Goal: Task Accomplishment & Management: Use online tool/utility

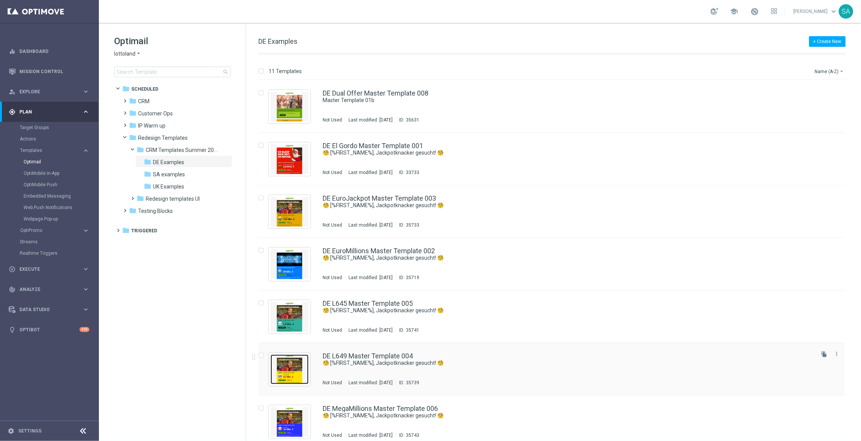
click at [287, 373] on img "Press SPACE to select this row." at bounding box center [290, 369] width 38 height 30
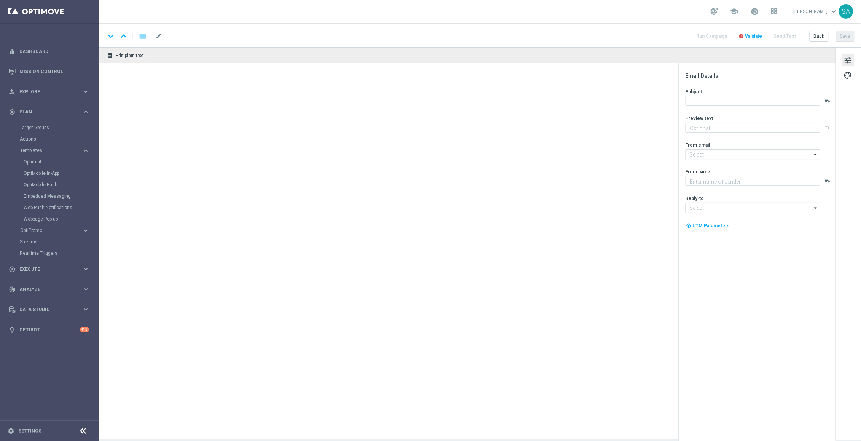
type textarea "Heute 30 % [DEMOGRAPHIC_DATA] auf dein Los"
type textarea "Lottoland"
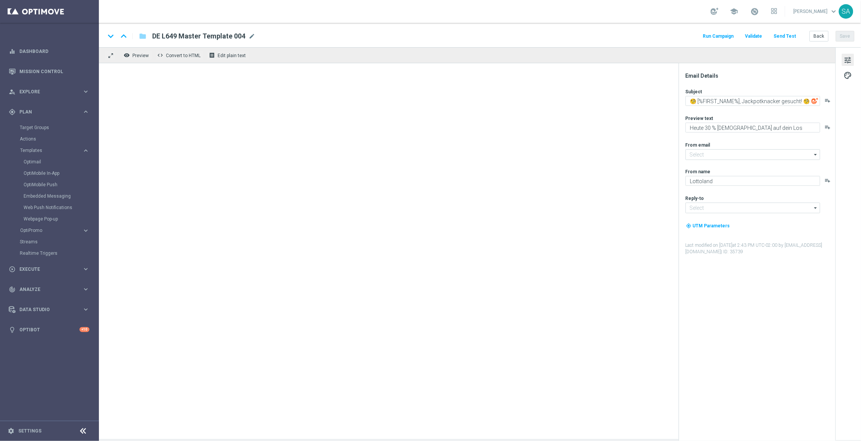
type input "[EMAIL_ADDRESS][DOMAIN_NAME]"
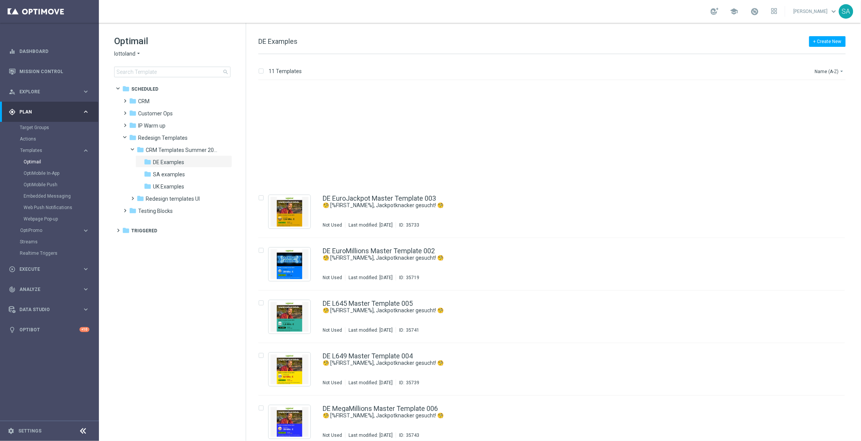
scroll to position [113, 0]
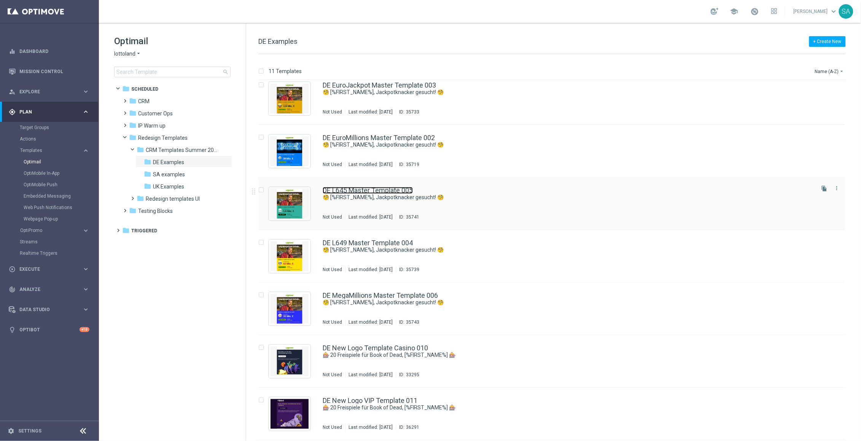
click at [349, 188] on link "DE L645 Master Template 005" at bounding box center [368, 190] width 90 height 7
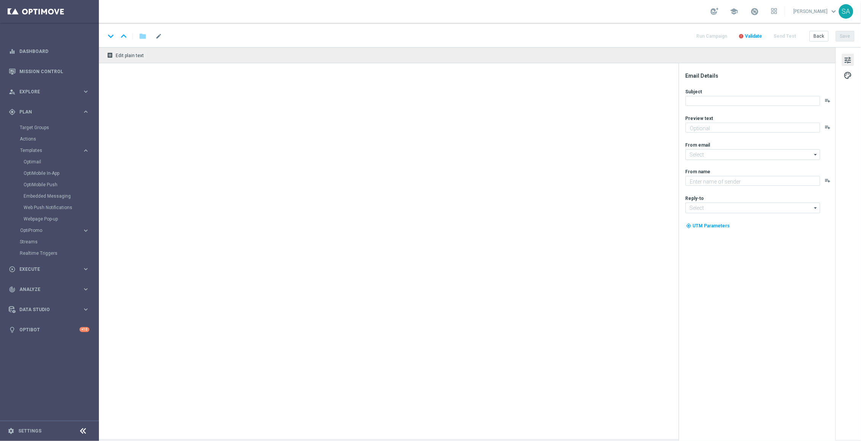
type textarea "Heute 30 % [DEMOGRAPHIC_DATA] auf dein Los"
type input "[EMAIL_ADDRESS][DOMAIN_NAME]"
type textarea "Lottoland"
type input "[EMAIL_ADDRESS][DOMAIN_NAME]"
